Goal: Find specific page/section: Find specific page/section

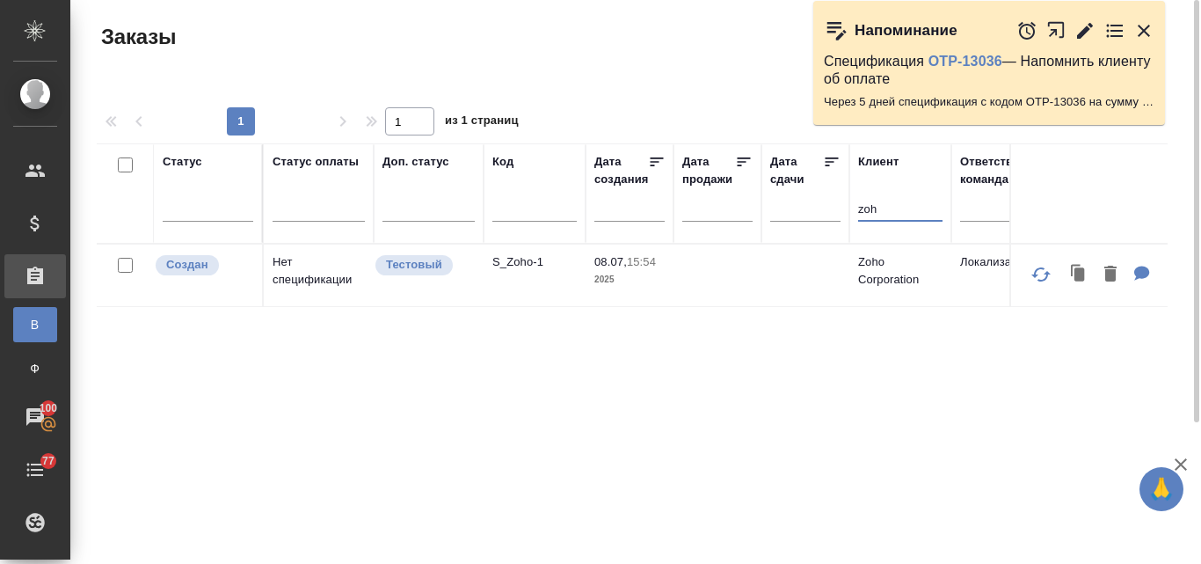
drag, startPoint x: 881, startPoint y: 210, endPoint x: 850, endPoint y: 215, distance: 31.1
click at [850, 215] on th "Клиент zoh" at bounding box center [900, 193] width 102 height 100
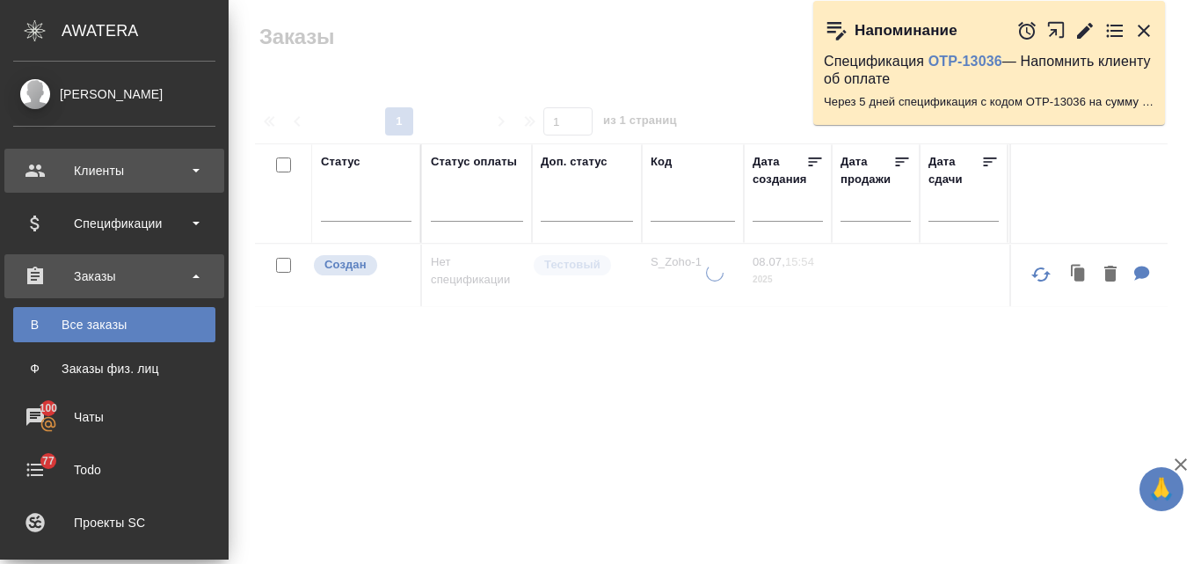
click at [84, 180] on div "Клиенты" at bounding box center [114, 170] width 202 height 26
click at [109, 171] on div "Клиенты" at bounding box center [114, 170] width 202 height 26
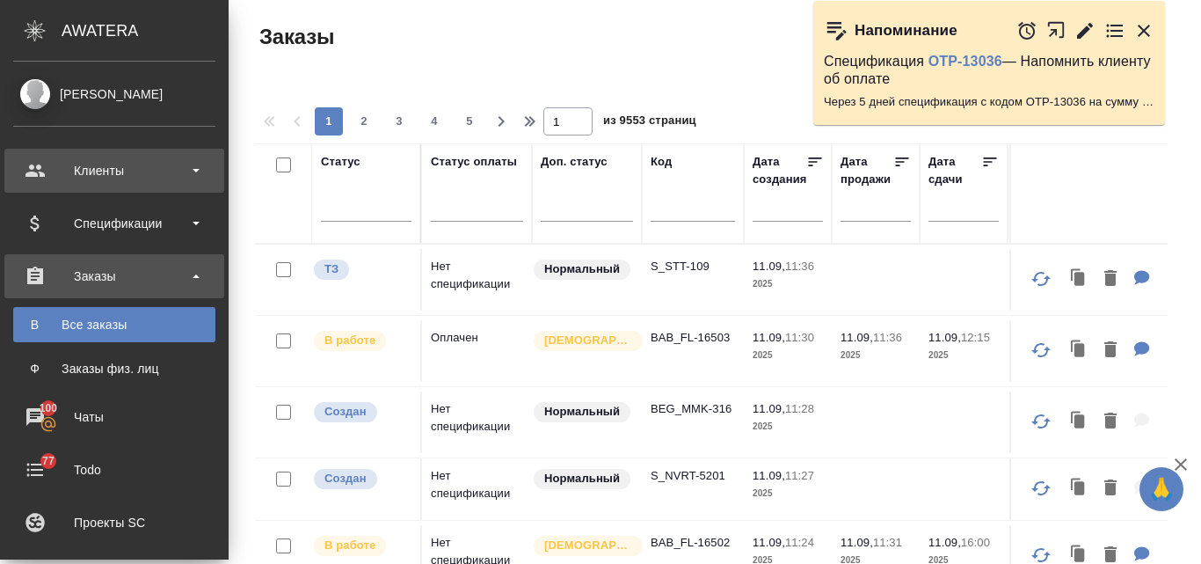
click at [197, 164] on div "Клиенты" at bounding box center [114, 170] width 202 height 26
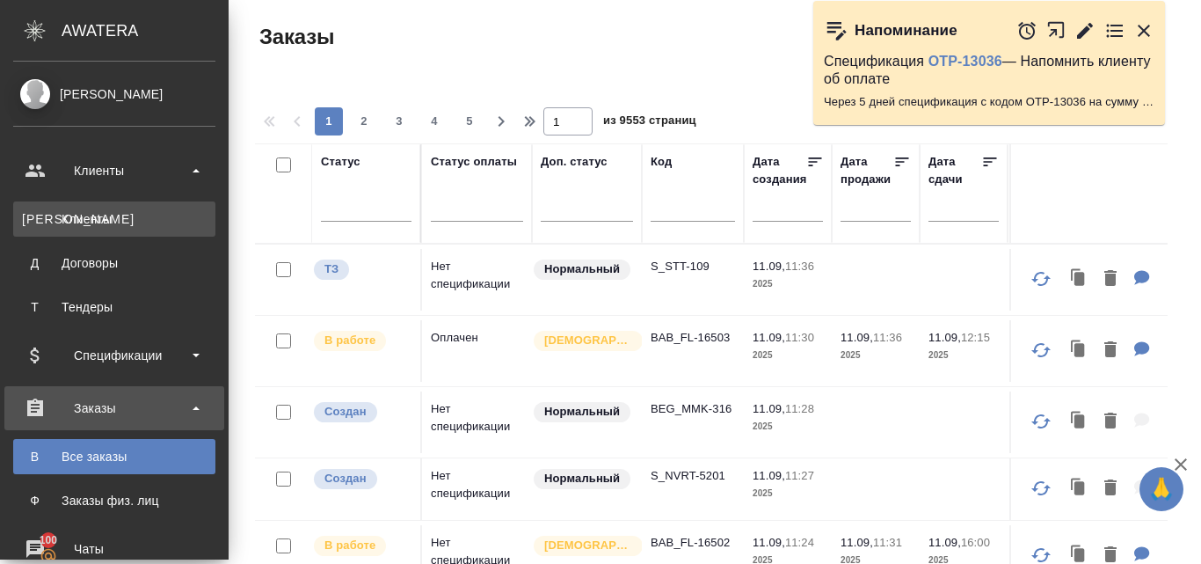
click at [98, 212] on div "Клиенты" at bounding box center [114, 219] width 185 height 18
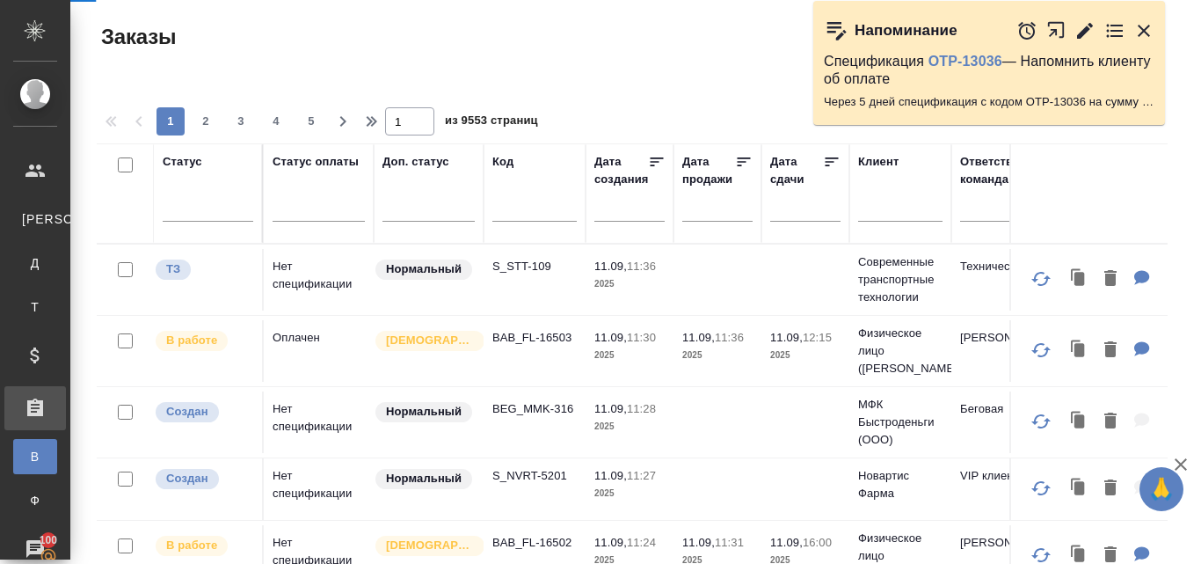
select select "RU"
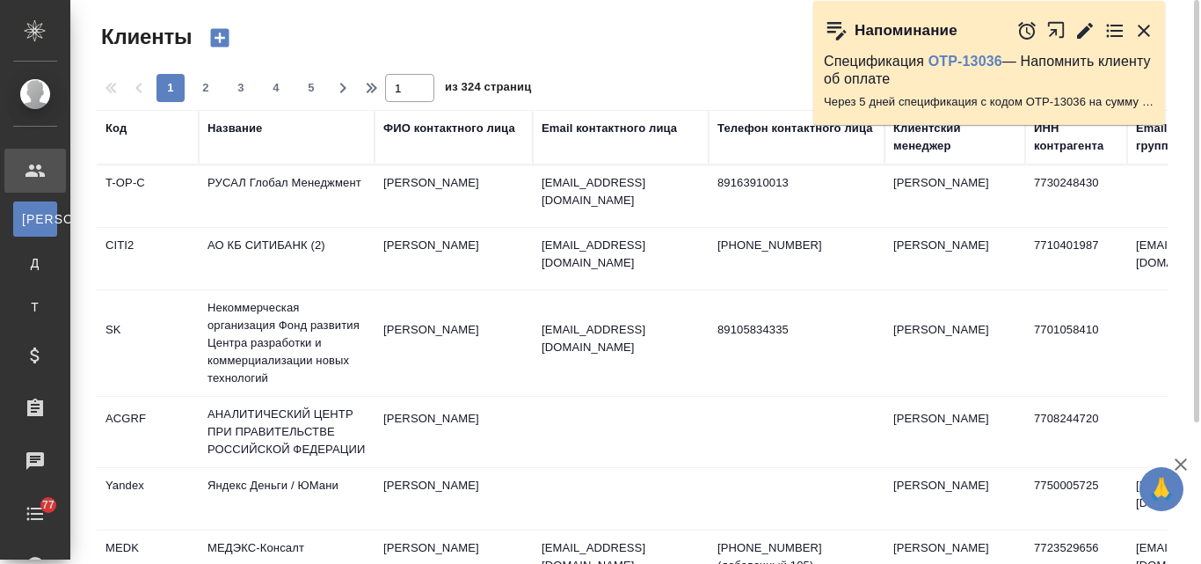
click at [584, 131] on div "Email контактного лица" at bounding box center [609, 129] width 135 height 18
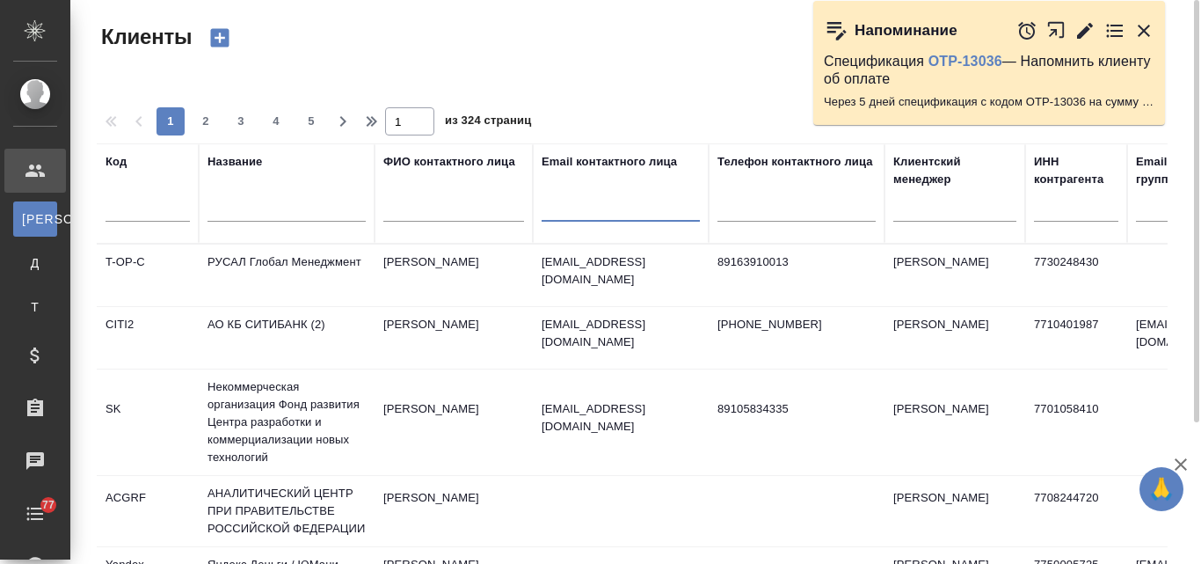
click at [574, 211] on input "text" at bounding box center [621, 211] width 158 height 22
paste input "@[DOMAIN_NAME]"
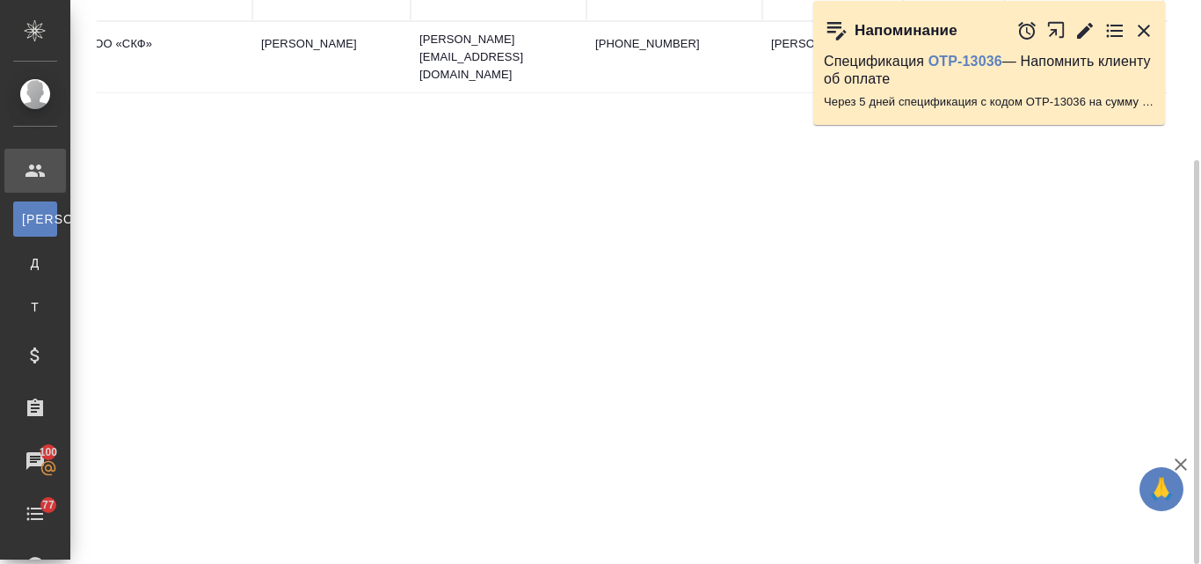
scroll to position [0, 200]
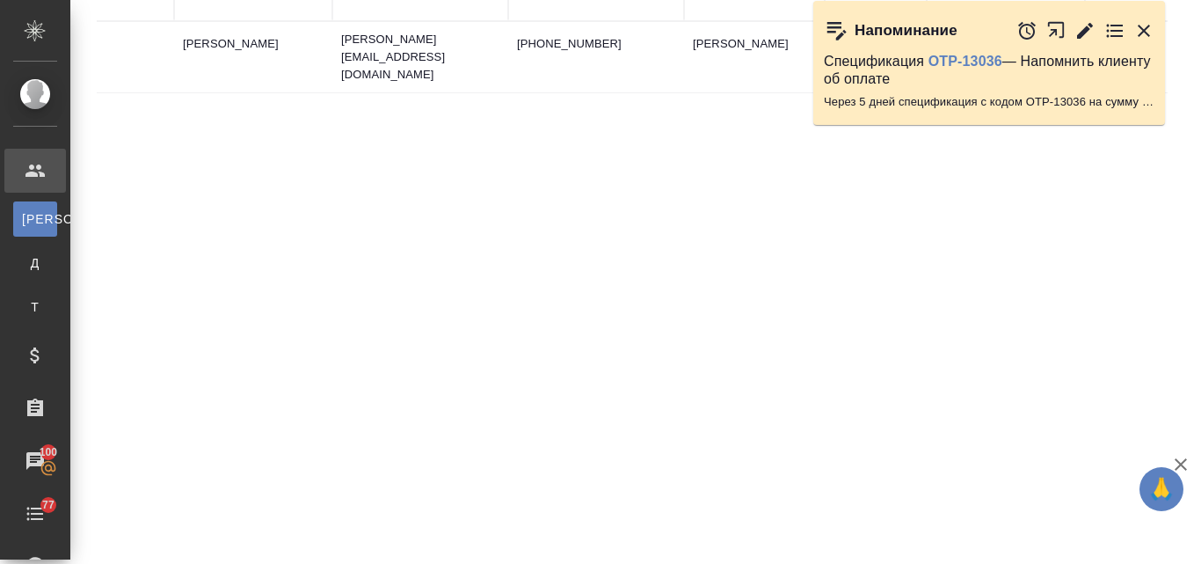
type input "@[DOMAIN_NAME]"
click at [1146, 33] on icon "button" at bounding box center [1143, 30] width 21 height 21
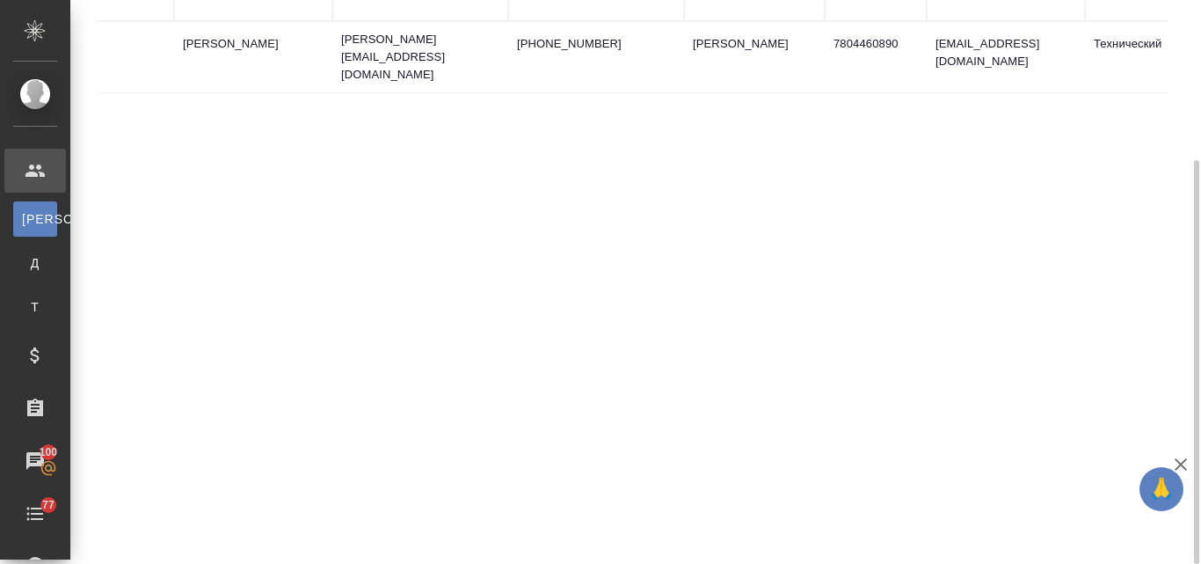
scroll to position [47, 0]
